Goal: Task Accomplishment & Management: Manage account settings

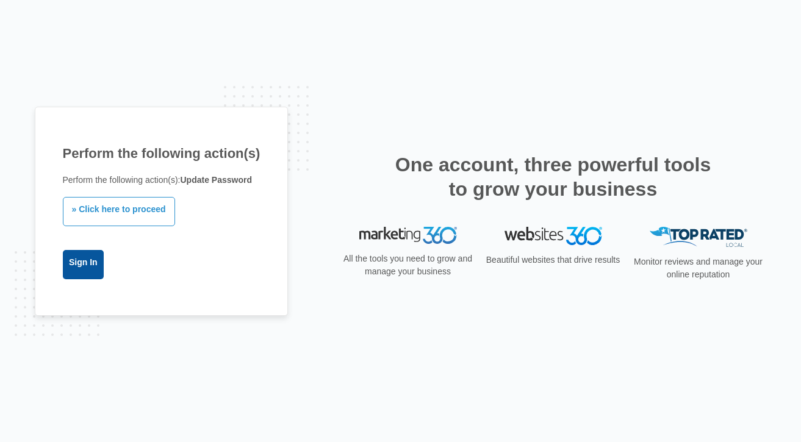
click at [97, 264] on link "Sign In" at bounding box center [83, 264] width 41 height 29
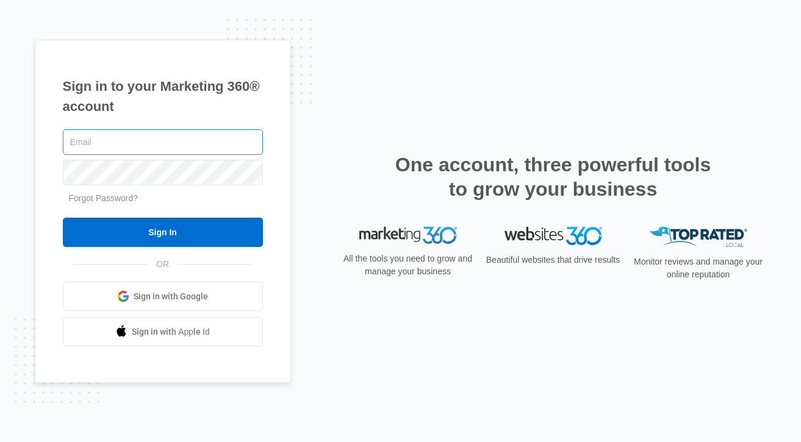
click at [93, 148] on input "text" at bounding box center [163, 142] width 200 height 26
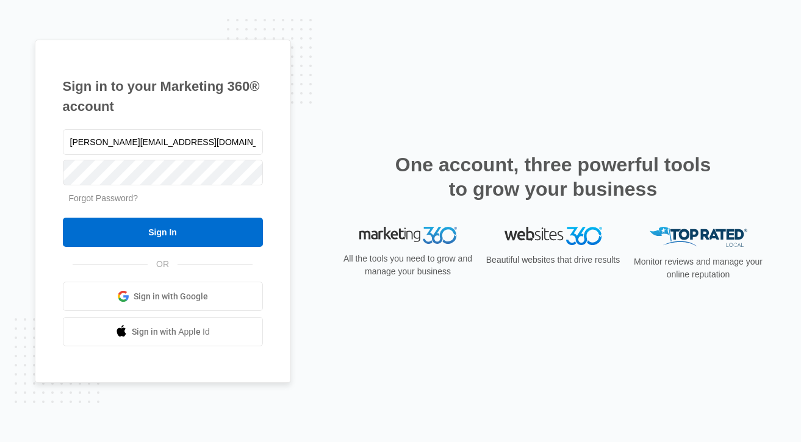
type input "john@researchssp.com"
click at [91, 198] on link "Forgot Password?" at bounding box center [104, 198] width 70 height 10
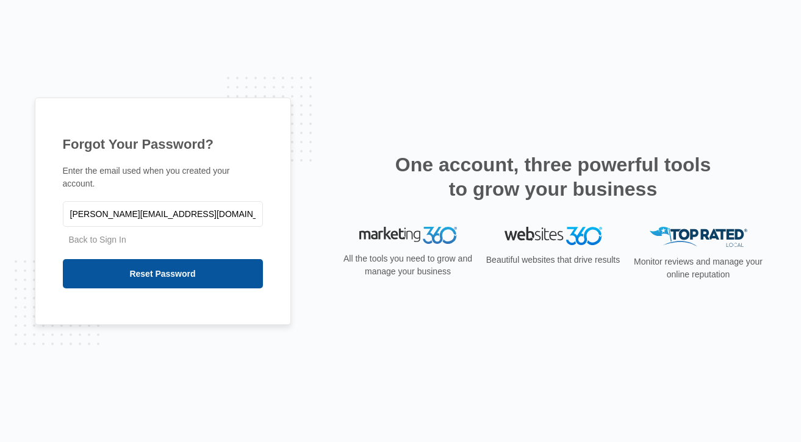
type input "john@researchssp.com"
click at [165, 274] on input "Reset Password" at bounding box center [163, 273] width 200 height 29
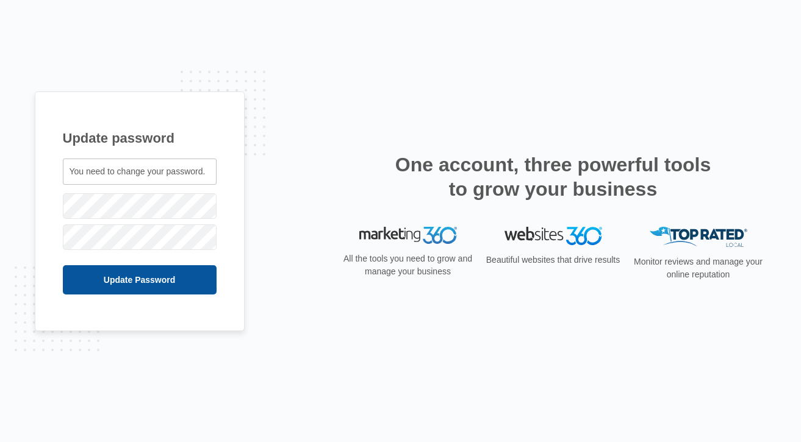
click at [145, 285] on input "Update Password" at bounding box center [140, 279] width 154 height 29
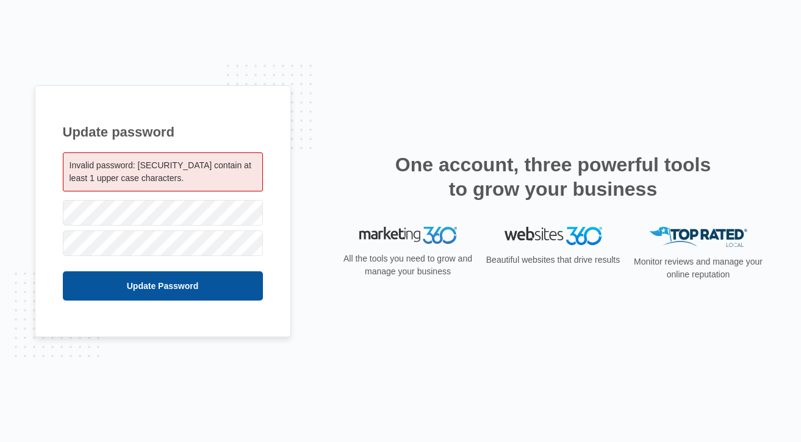
click at [187, 298] on input "Update Password" at bounding box center [163, 285] width 200 height 29
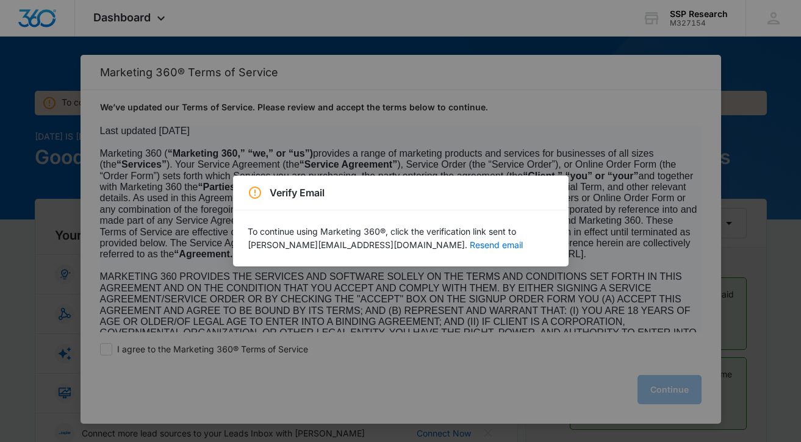
click at [490, 253] on div "To continue using Marketing 360®, click the verification link sent to john@rese…" at bounding box center [400, 238] width 335 height 56
click at [462, 336] on div "Verify Email To continue using Marketing 360®, click the verification link sent…" at bounding box center [400, 221] width 801 height 442
click at [632, 375] on div "Verify Email To continue using Marketing 360®, click the verification link sent…" at bounding box center [400, 221] width 801 height 442
click at [470, 244] on button "Resend email" at bounding box center [496, 245] width 53 height 9
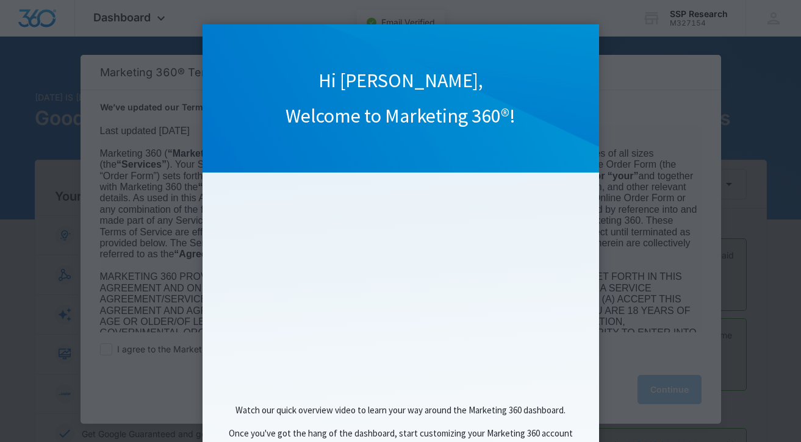
click at [102, 340] on appcues "Hi [PERSON_NAME], Welcome to Marketing 360®! Watch our quick overview video to …" at bounding box center [400, 221] width 801 height 442
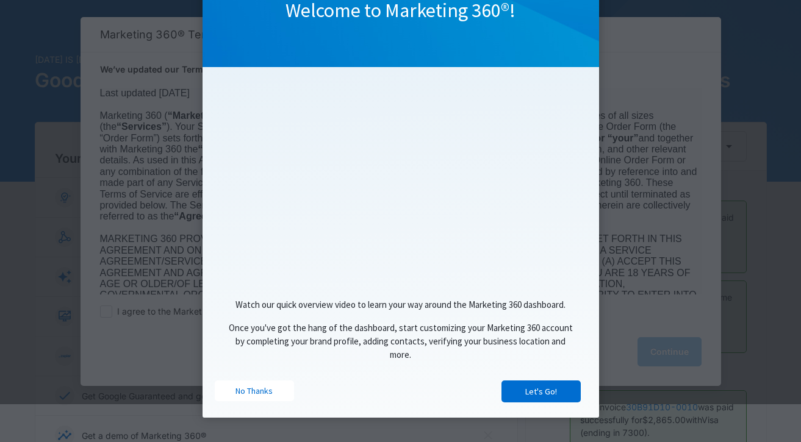
scroll to position [54, 0]
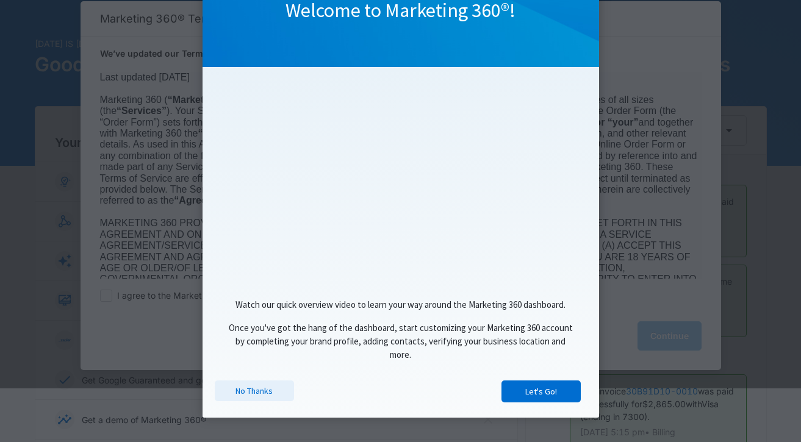
click at [251, 398] on link "No Thanks" at bounding box center [254, 391] width 79 height 21
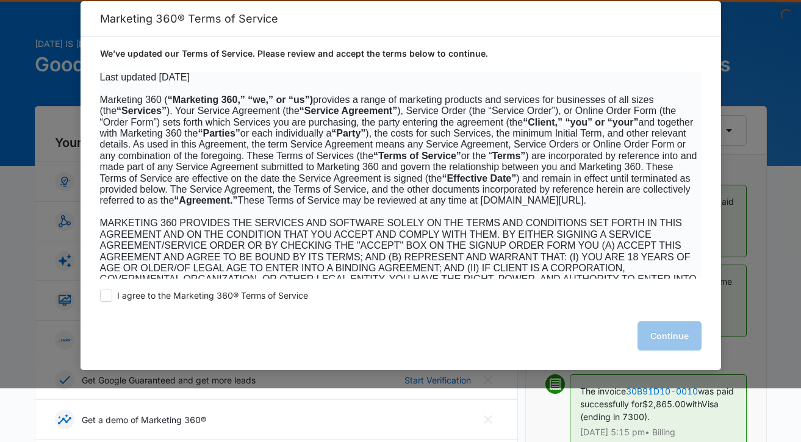
scroll to position [0, 0]
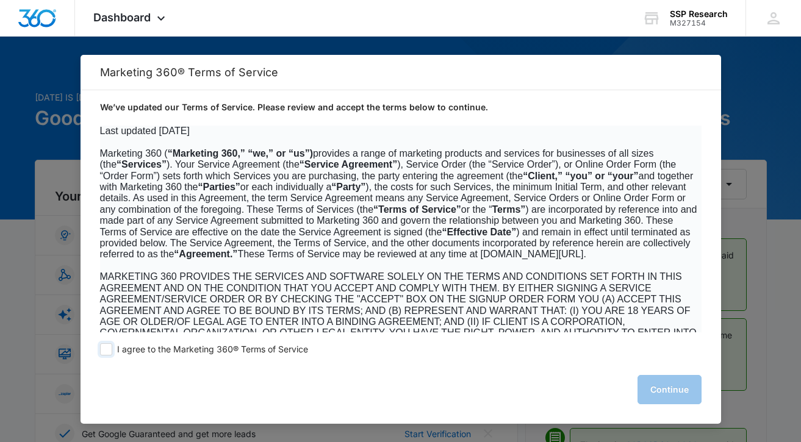
click at [107, 350] on span at bounding box center [106, 349] width 12 height 12
click at [107, 350] on input "I agree to the Marketing 360® Terms of Service" at bounding box center [106, 349] width 12 height 12
checkbox input "true"
click at [661, 399] on button "Continue" at bounding box center [669, 389] width 64 height 29
